Goal: Information Seeking & Learning: Find specific page/section

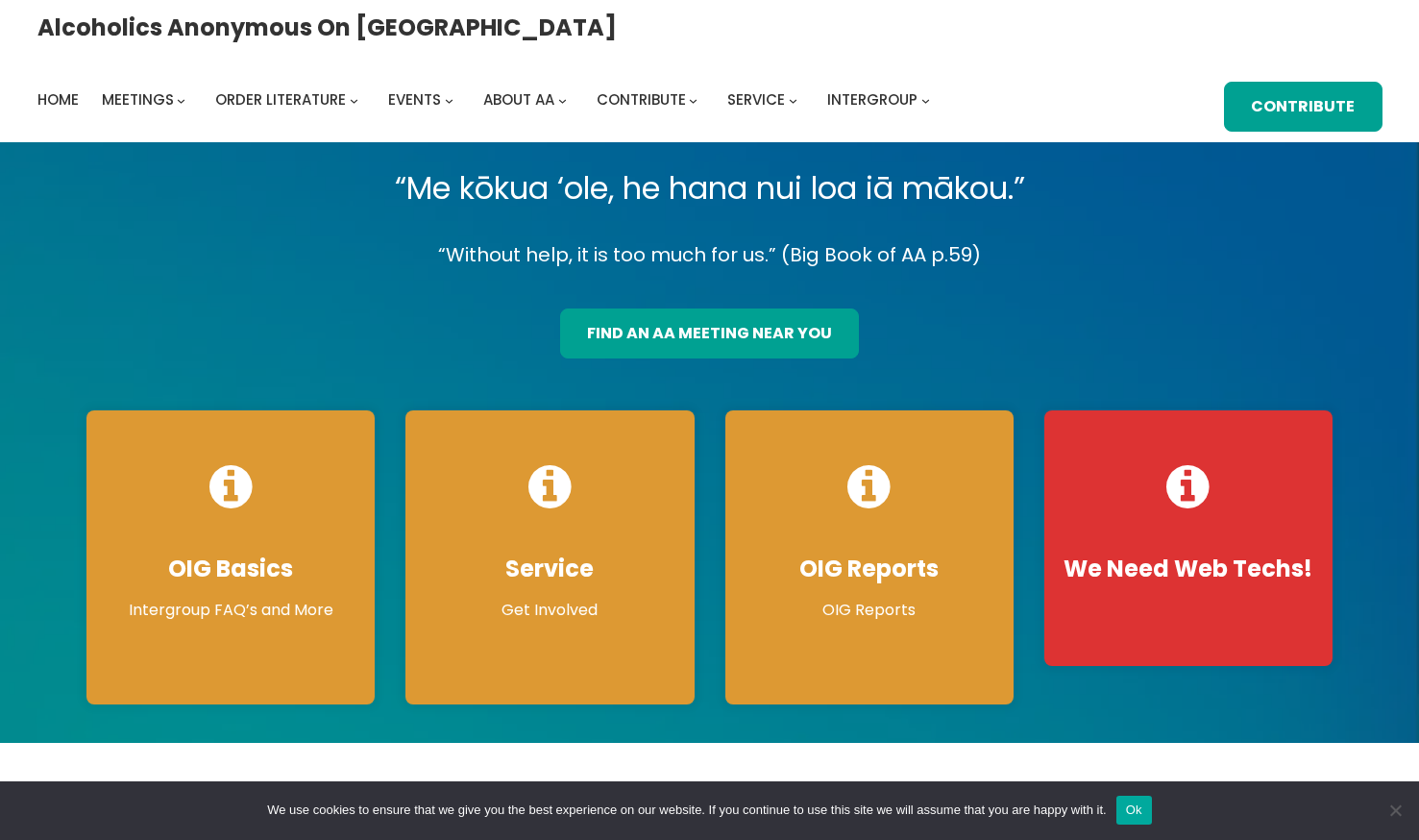
click at [650, 333] on link "find an aa meeting near you" at bounding box center [710, 332] width 300 height 50
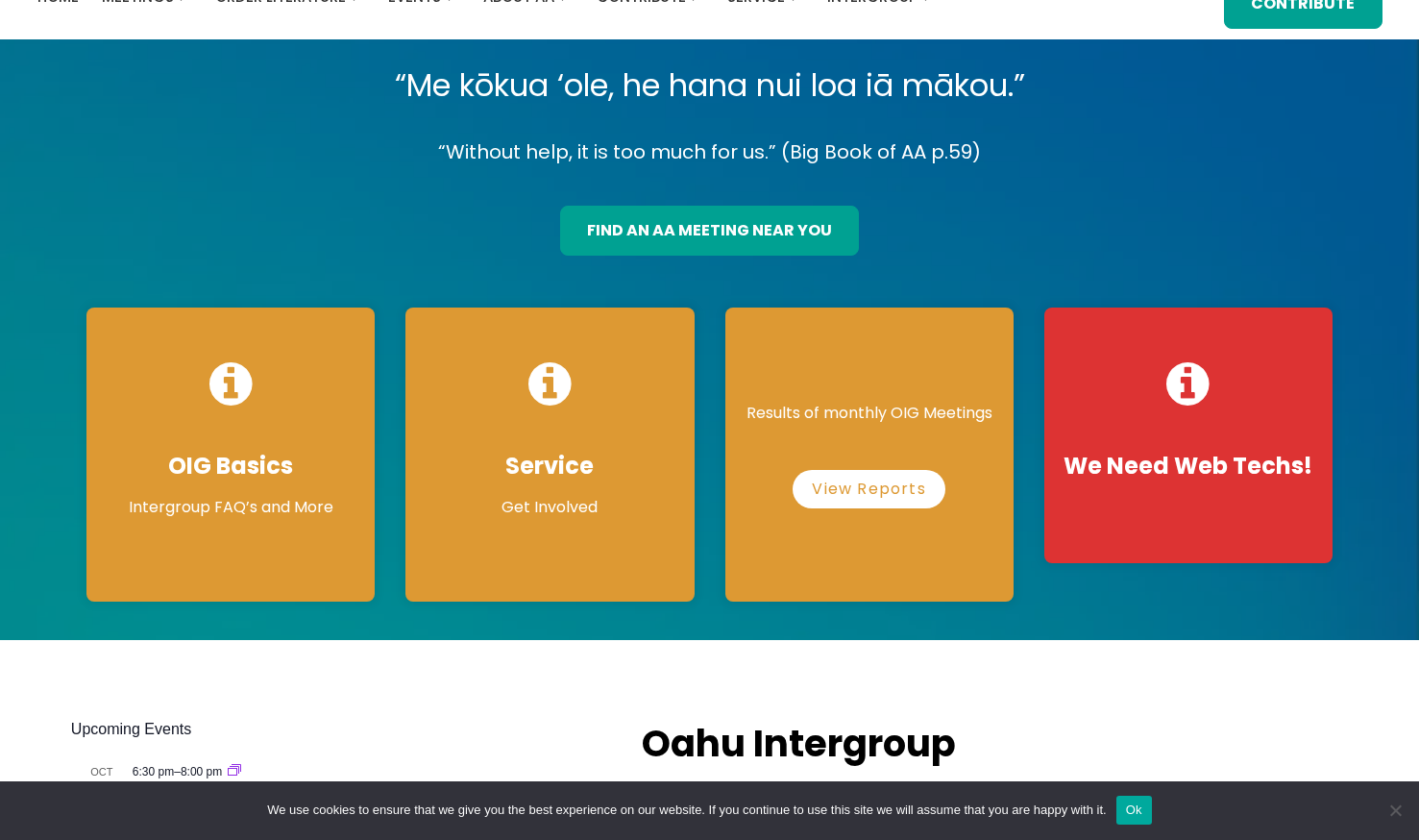
scroll to position [321, 0]
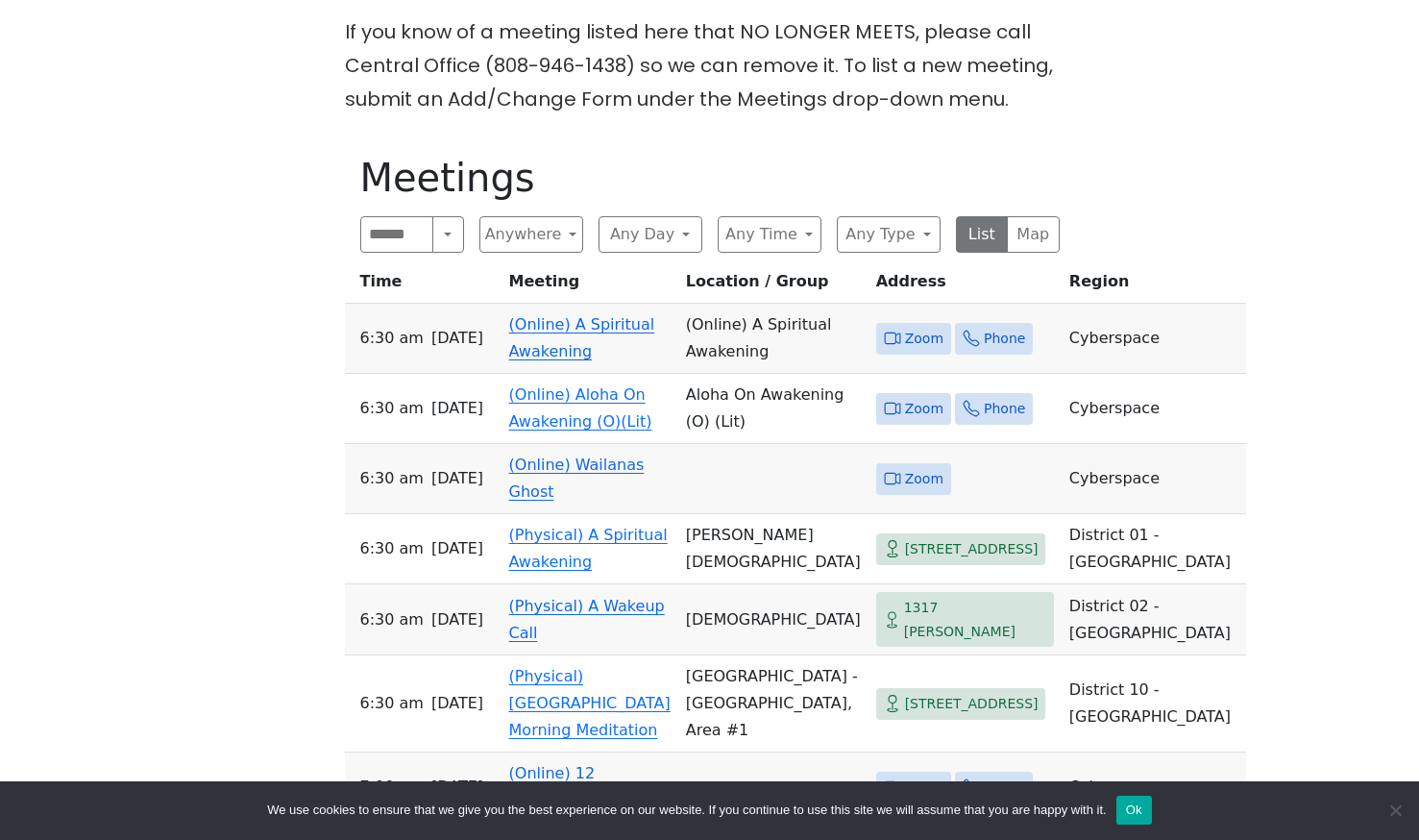
scroll to position [865, 0]
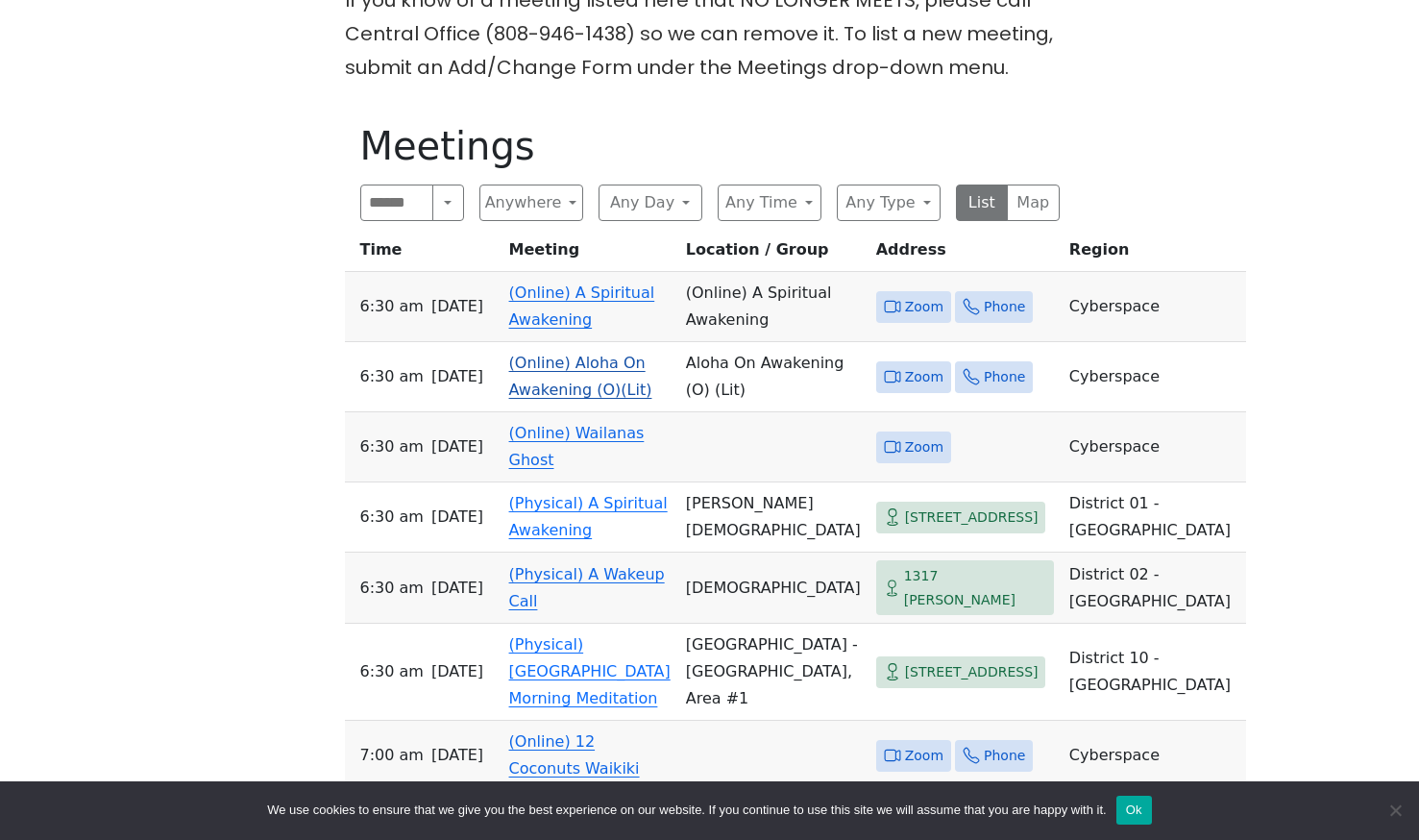
click at [536, 373] on link "(Online) Aloha On Awakening (O)(Lit)" at bounding box center [582, 376] width 144 height 45
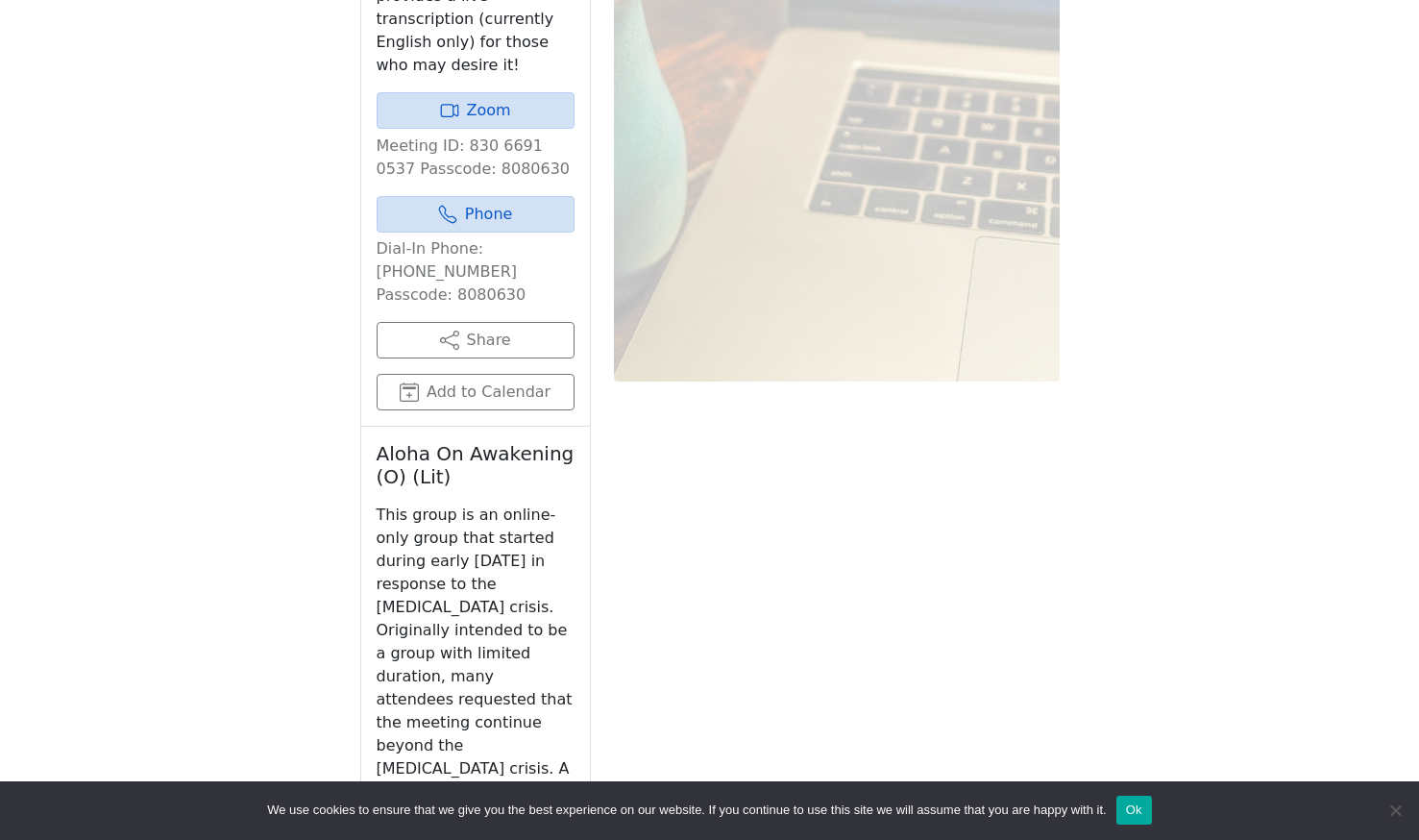
scroll to position [1996, 0]
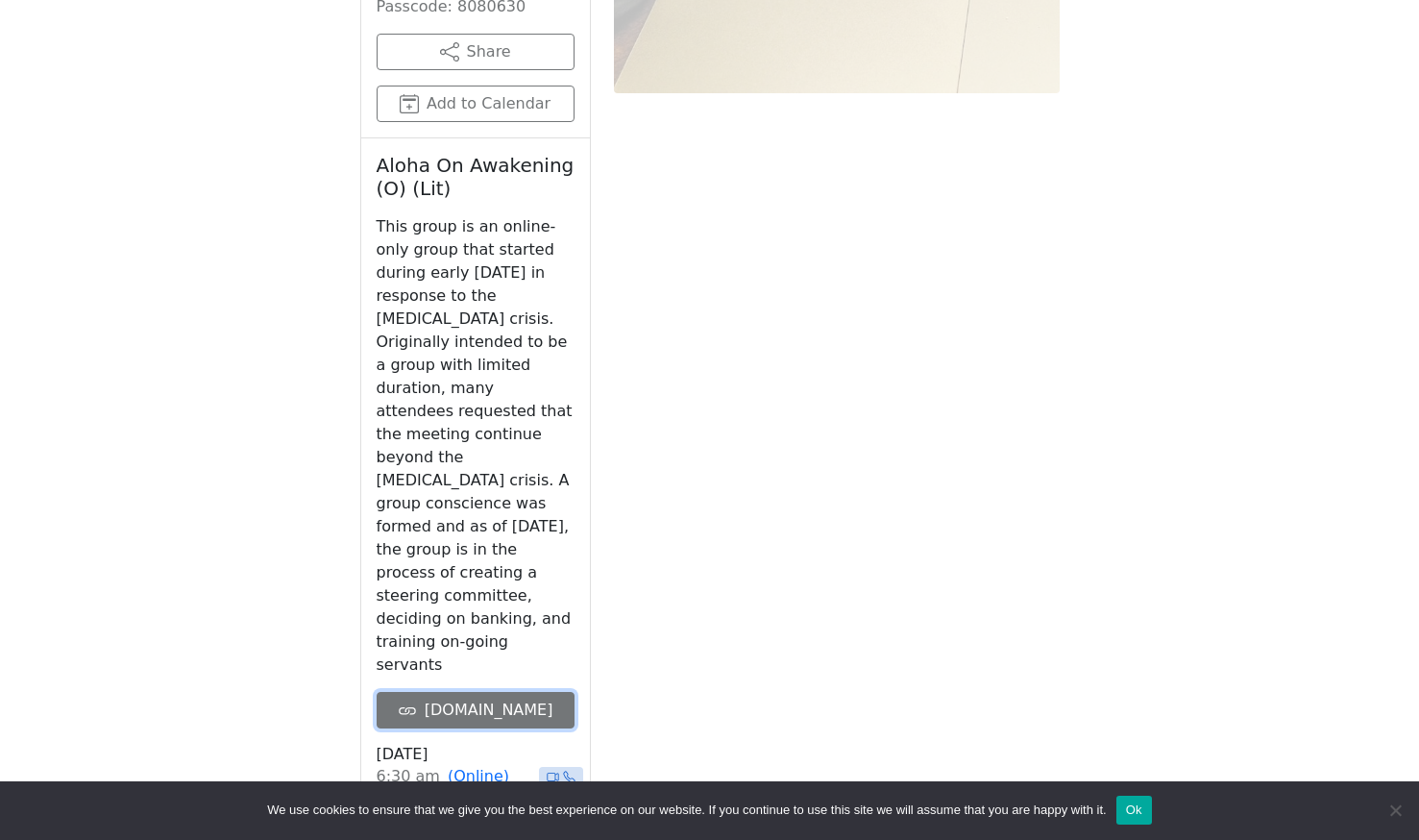
click at [535, 691] on link "on-awakening.org" at bounding box center [475, 709] width 198 height 36
